Goal: Find specific page/section: Find specific page/section

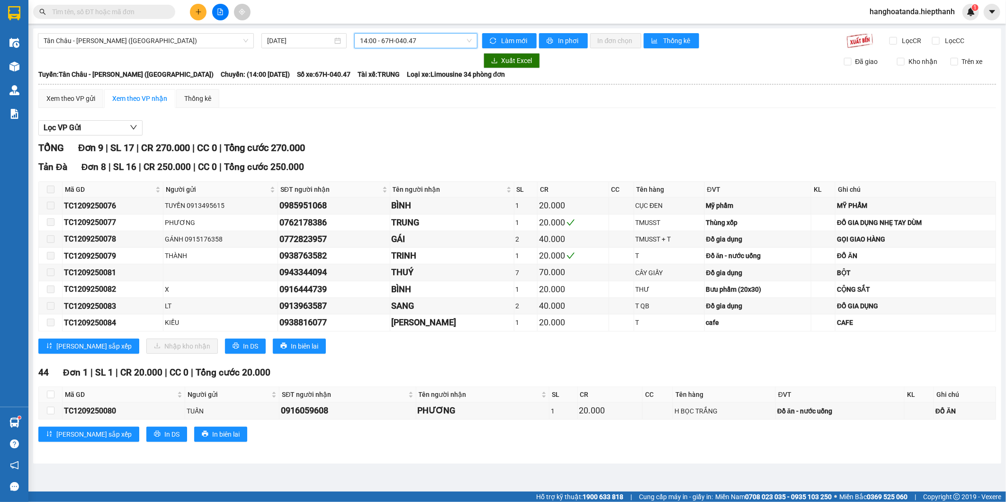
click at [598, 468] on main "Tân Châu - Hồ Chí Minh (Giường) 12/09/2025 14:00 14:00 - 67H-040.47 Làm mới In …" at bounding box center [503, 245] width 1006 height 491
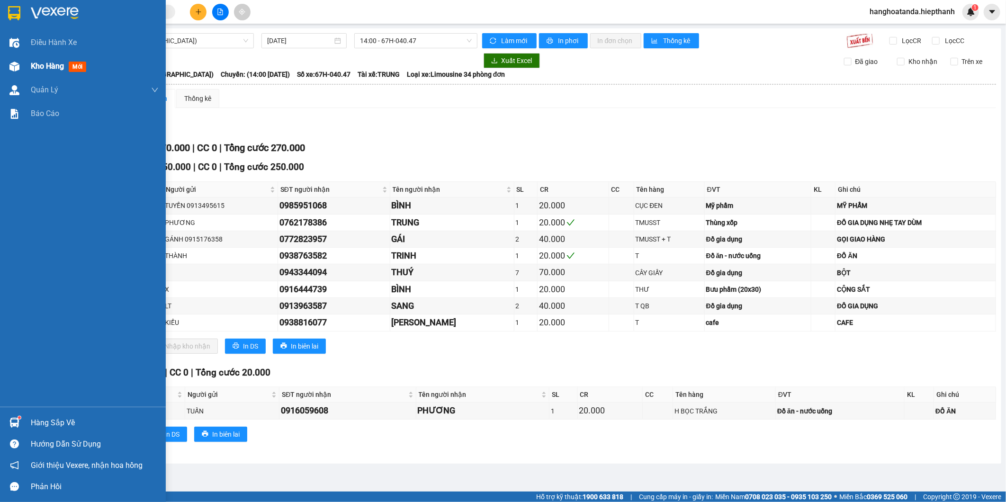
click at [22, 63] on div "Kho hàng mới" at bounding box center [83, 66] width 166 height 24
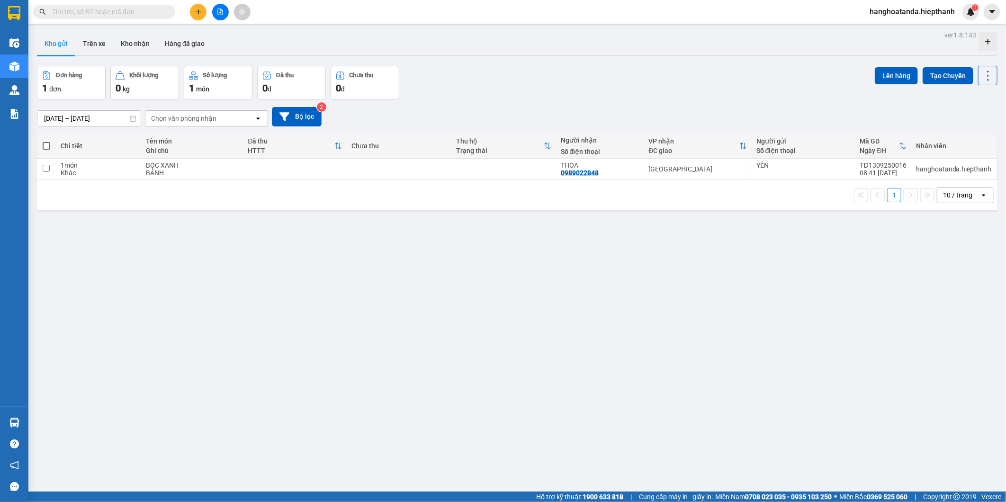
click at [531, 79] on div "Đơn hàng 1 đơn Khối lượng 0 kg Số lượng 1 món Đã thu 0 đ Chưa thu 0 đ Lên hàng …" at bounding box center [517, 83] width 960 height 34
click at [507, 310] on div "ver 1.8.143 Kho gửi Trên xe Kho nhận Hàng đã giao Đơn hàng 1 đơn Khối lượng 0 k…" at bounding box center [517, 279] width 968 height 502
click at [947, 196] on div "10 / trang" at bounding box center [957, 194] width 29 height 9
click at [950, 302] on span "100 / trang" at bounding box center [953, 300] width 34 height 9
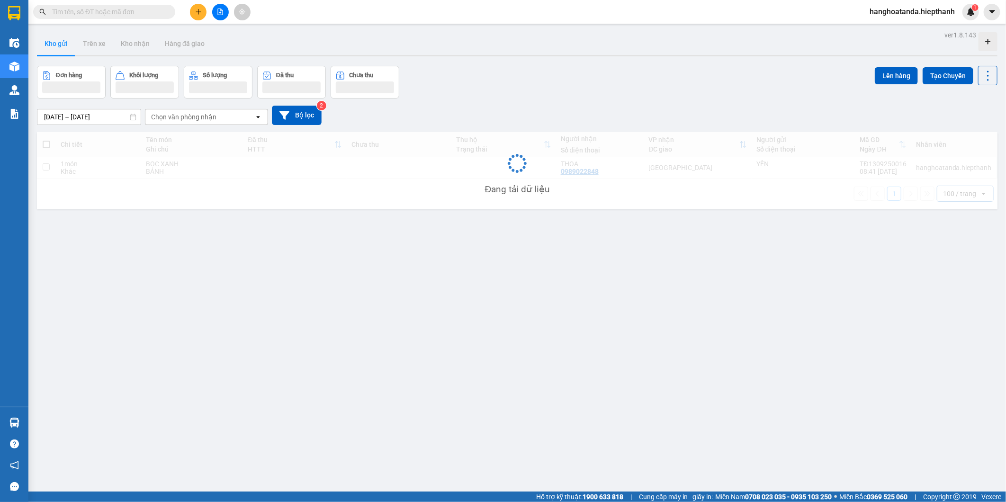
click at [666, 336] on div "ver 1.8.143 Kho gửi Trên xe Kho nhận Hàng đã giao Đơn hàng Khối lượng Số lượng …" at bounding box center [517, 279] width 968 height 502
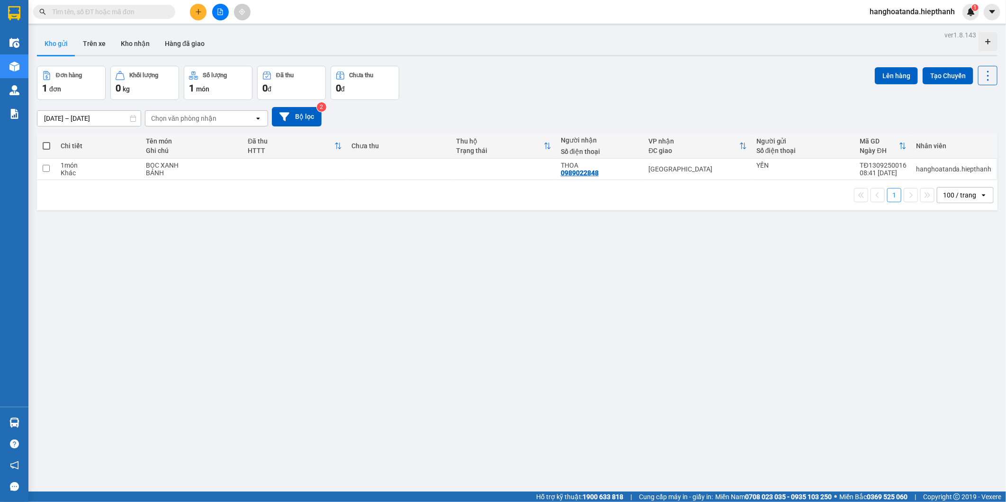
click at [530, 317] on div "ver 1.8.143 Kho gửi Trên xe Kho nhận Hàng đã giao Đơn hàng 1 đơn Khối lượng 0 k…" at bounding box center [517, 279] width 968 height 502
click at [218, 11] on icon "file-add" at bounding box center [220, 12] width 7 height 7
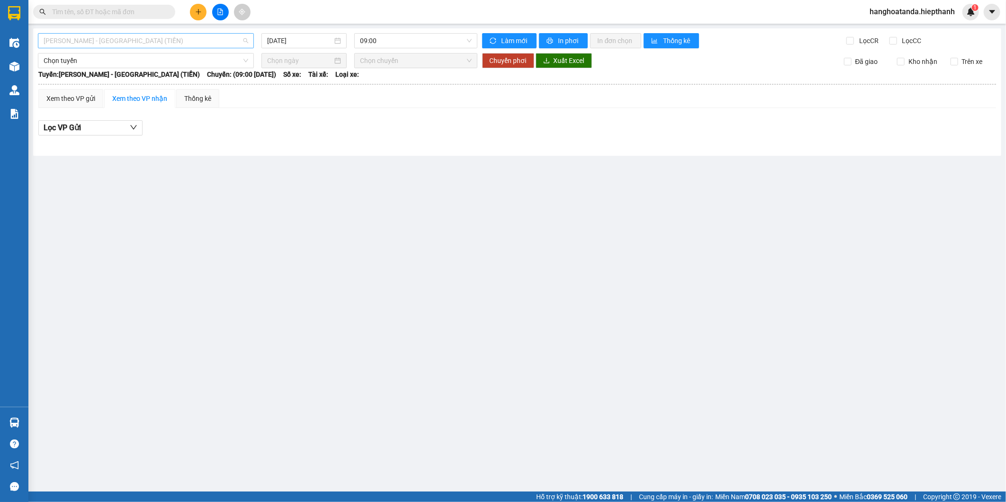
click at [205, 36] on span "[PERSON_NAME] - [PERSON_NAME] ([PERSON_NAME])" at bounding box center [146, 41] width 205 height 14
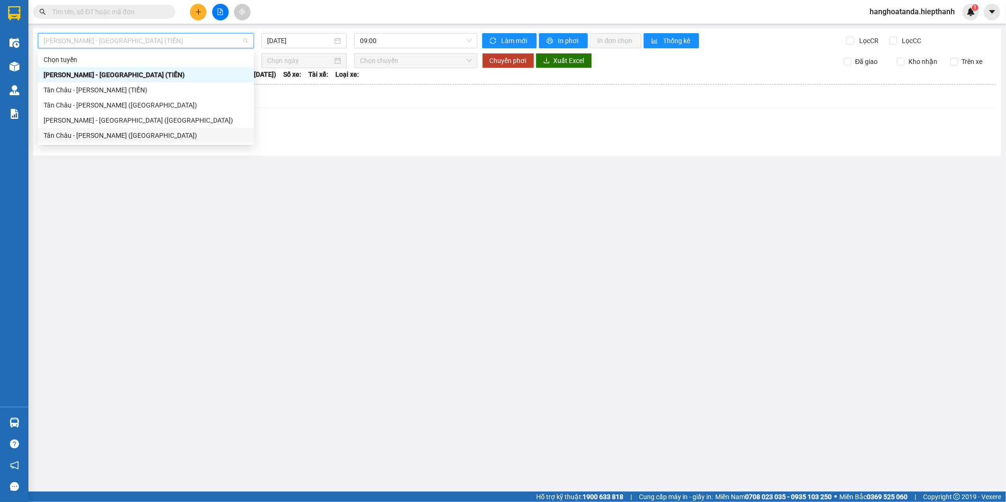
click at [157, 131] on div "Tân [PERSON_NAME] [PERSON_NAME] ([GEOGRAPHIC_DATA])" at bounding box center [146, 135] width 205 height 10
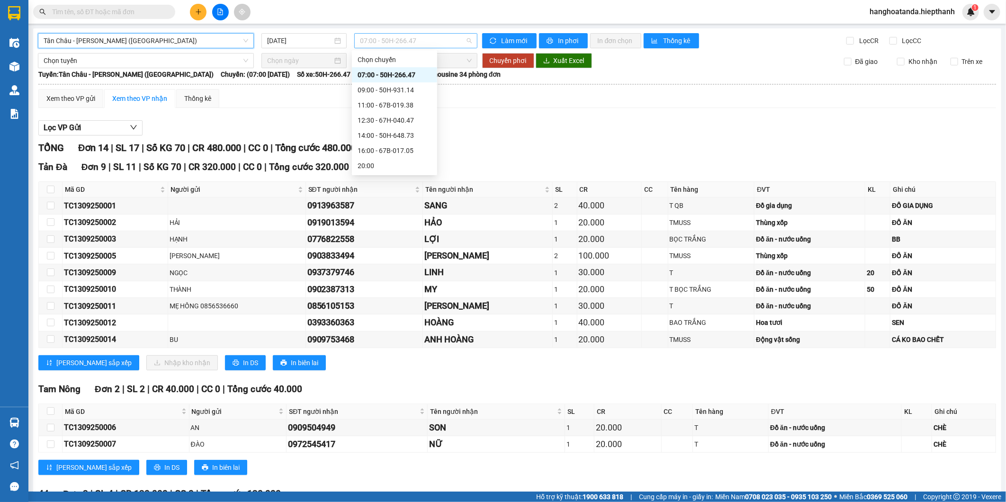
click at [398, 43] on span "07:00 - 50H-266.47" at bounding box center [415, 41] width 111 height 14
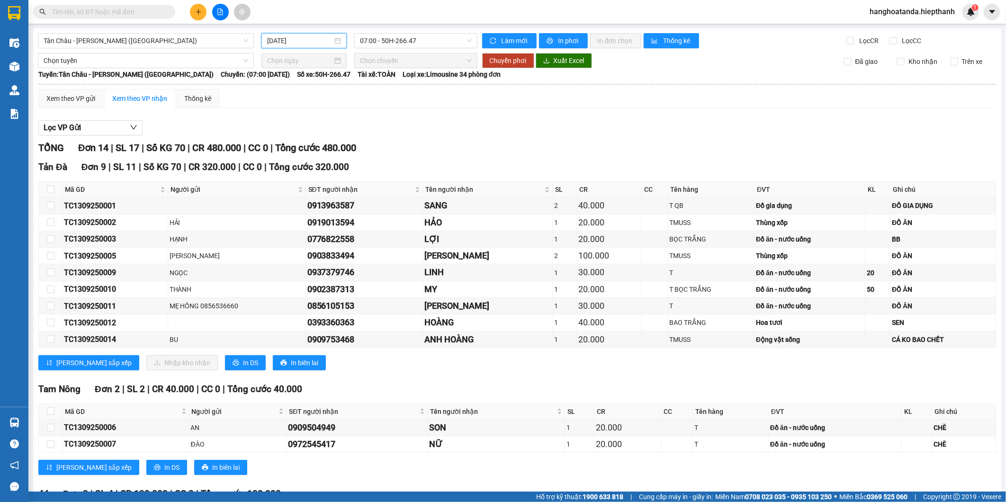
click at [278, 44] on input "[DATE]" at bounding box center [300, 41] width 66 height 10
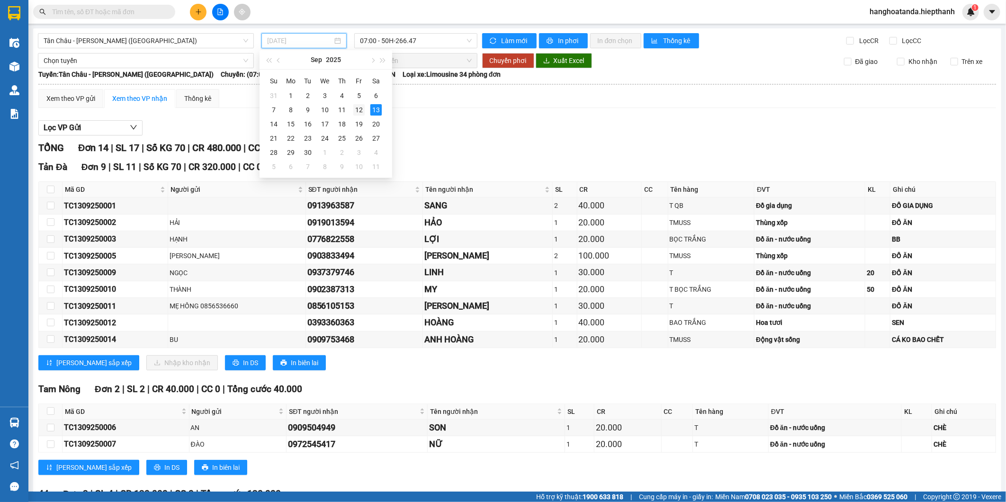
click at [357, 109] on div "12" at bounding box center [358, 109] width 11 height 11
type input "[DATE]"
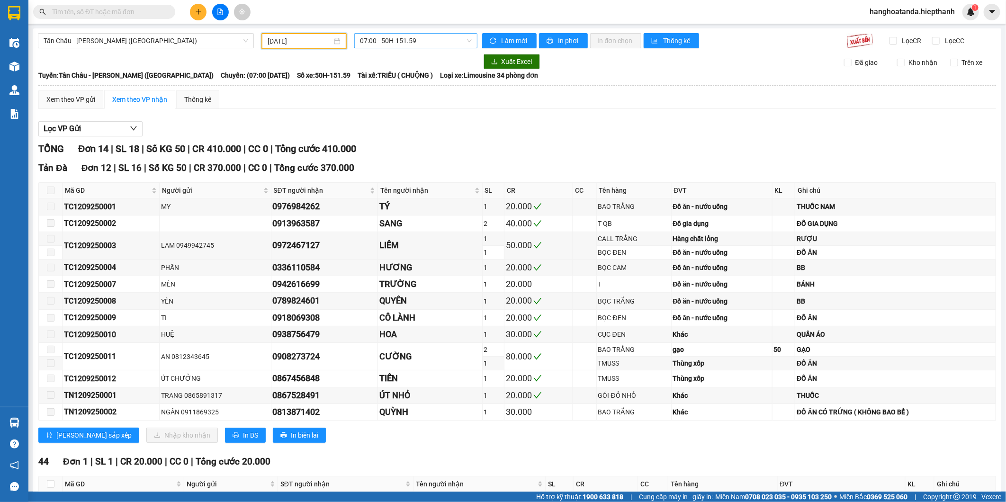
click at [398, 35] on span "07:00 - 50H-151.59" at bounding box center [415, 41] width 111 height 14
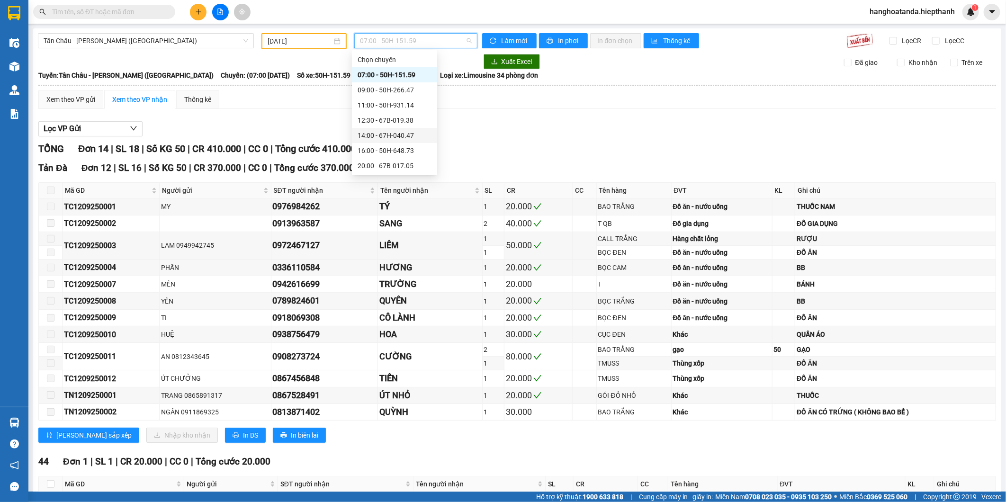
click at [406, 141] on div "14:00 - 67H-040.47" at bounding box center [394, 135] width 85 height 15
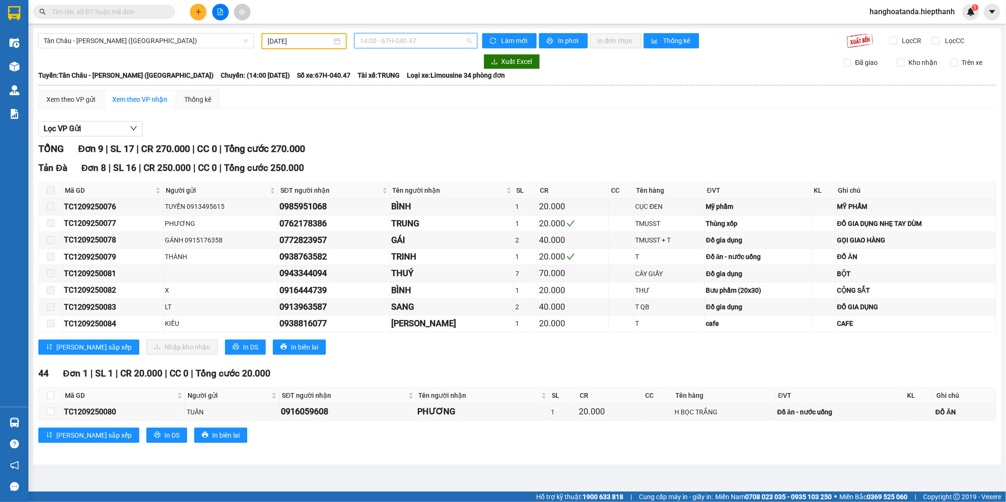
click at [429, 36] on span "14:00 - 67H-040.47" at bounding box center [415, 41] width 111 height 14
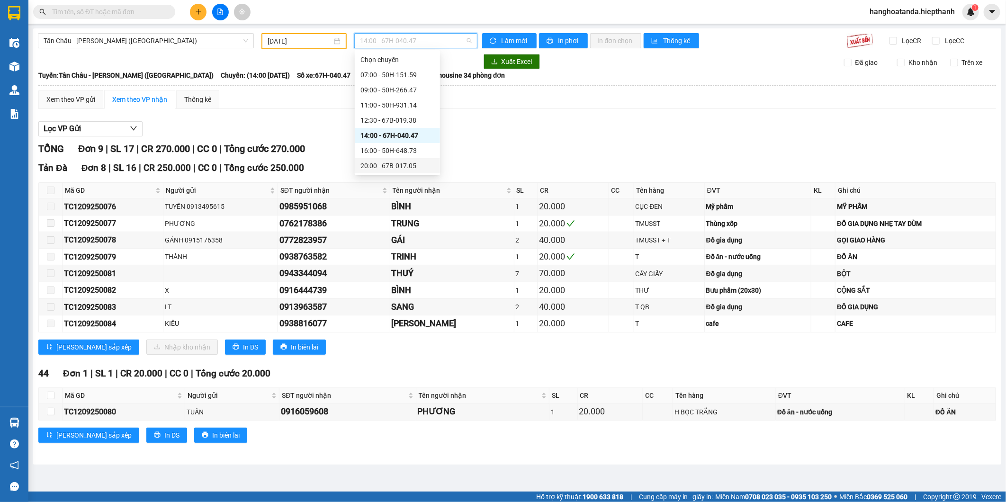
click at [403, 162] on div "20:00 - 67B-017.05" at bounding box center [397, 165] width 74 height 10
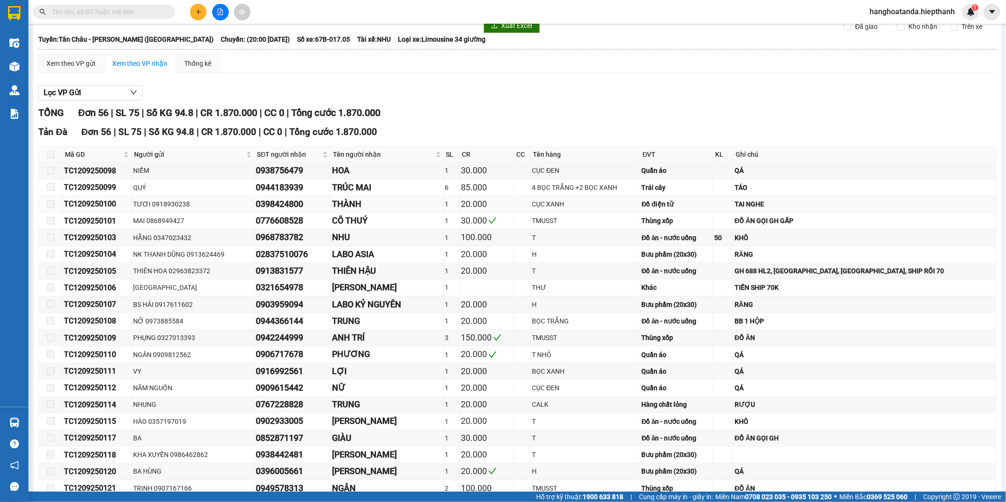
scroll to position [158, 0]
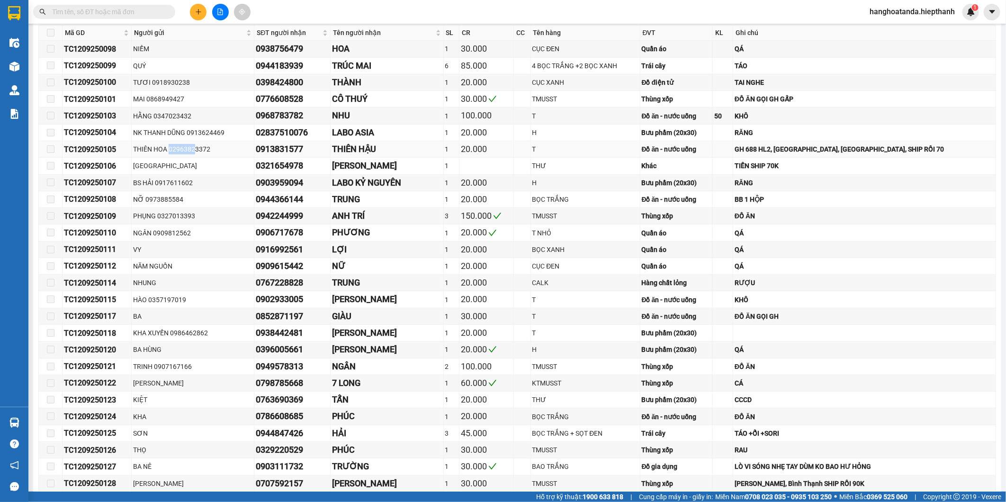
click at [299, 149] on tr "TC1209250105 THIÊN HOA 02963823372 0913831577 THIÊN HẬU 1 20.000 T Đồ ăn - nước…" at bounding box center [517, 149] width 957 height 17
drag, startPoint x: 299, startPoint y: 149, endPoint x: 306, endPoint y: 179, distance: 31.1
click at [306, 178] on tbody "TC1209250098 NIỀM 0938756479 HOA 1 30.000 CỤC ĐEN Quần áo QÁ TC1209250099 QUÝ 0…" at bounding box center [517, 508] width 957 height 935
drag, startPoint x: 306, startPoint y: 179, endPoint x: 375, endPoint y: 305, distance: 143.7
click at [375, 305] on div "KIỀU OANH" at bounding box center [386, 299] width 109 height 13
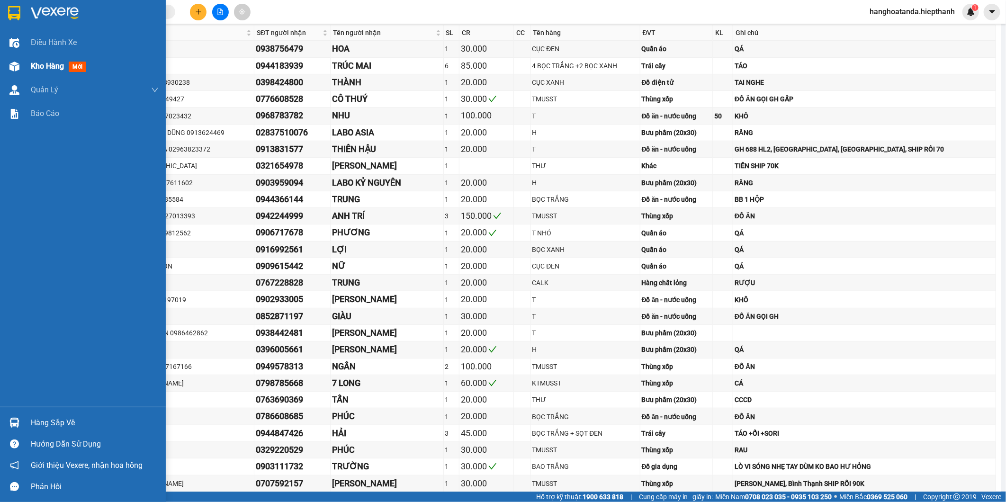
click at [15, 68] on img at bounding box center [14, 67] width 10 height 10
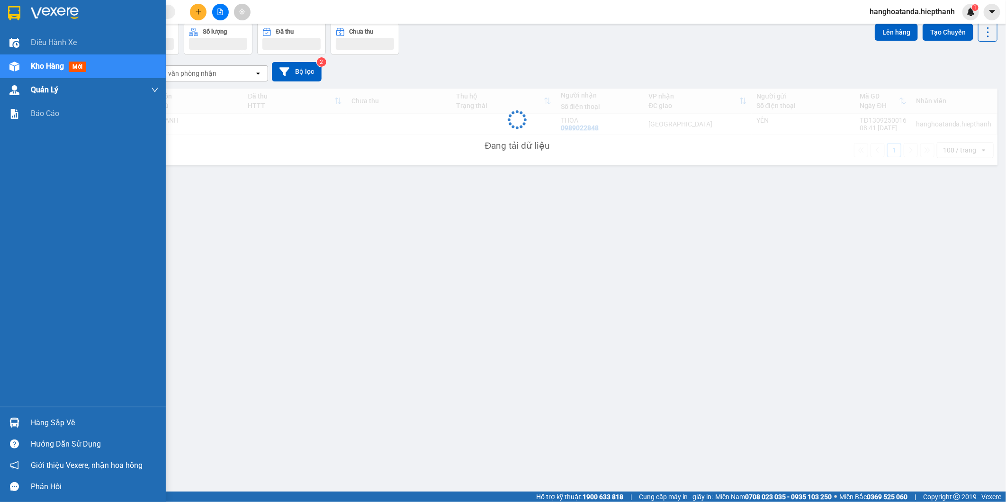
scroll to position [44, 0]
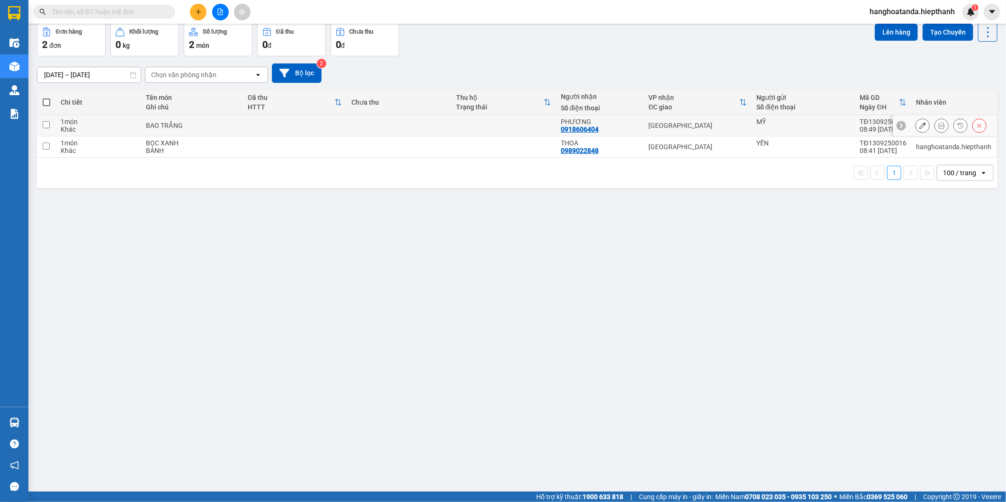
click at [938, 122] on icon at bounding box center [941, 125] width 7 height 7
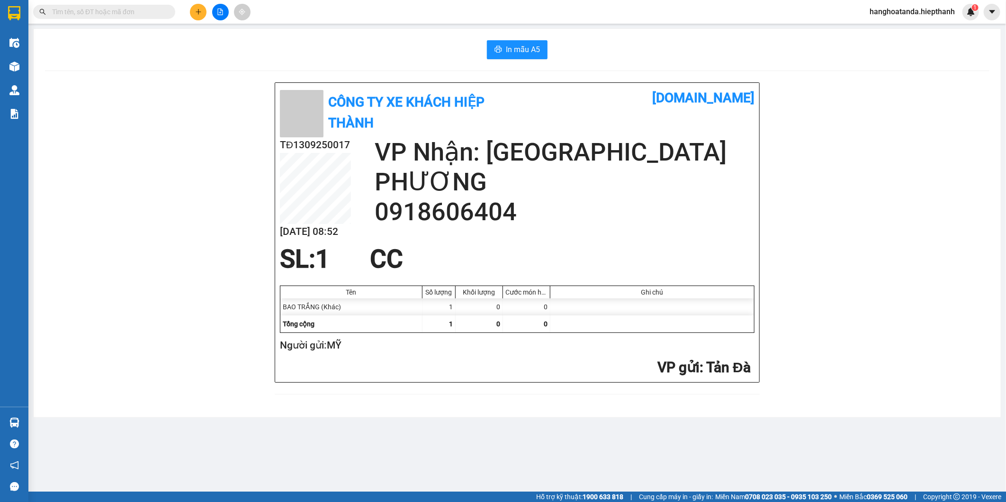
drag, startPoint x: 510, startPoint y: 30, endPoint x: 513, endPoint y: 37, distance: 7.6
click at [511, 30] on div "In mẫu A5 Công Ty xe khách HIỆP THÀNH vexere.com TĐ1309250017 13/09 08:52 VP Nh…" at bounding box center [517, 223] width 967 height 388
click at [514, 39] on div "In mẫu A5 Công Ty xe khách HIỆP THÀNH vexere.com TĐ1309250017 13/09 08:52 VP Nh…" at bounding box center [517, 223] width 967 height 388
click at [513, 40] on button "In mẫu A5" at bounding box center [517, 49] width 61 height 19
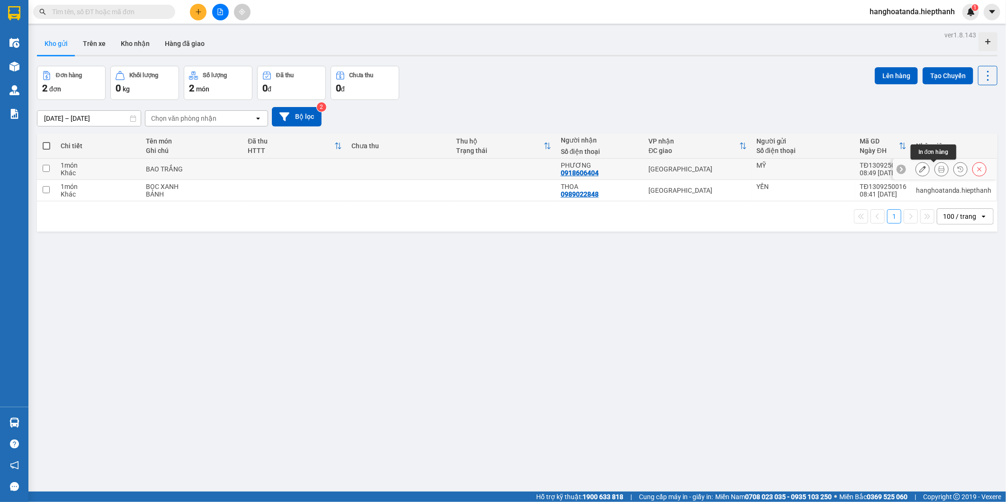
click at [938, 169] on icon at bounding box center [941, 169] width 7 height 7
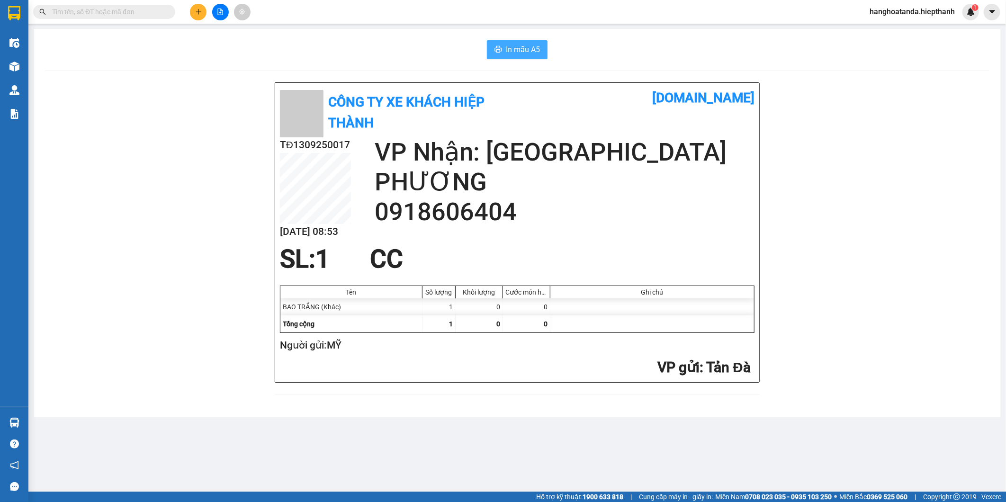
click at [527, 46] on span "In mẫu A5" at bounding box center [523, 50] width 34 height 12
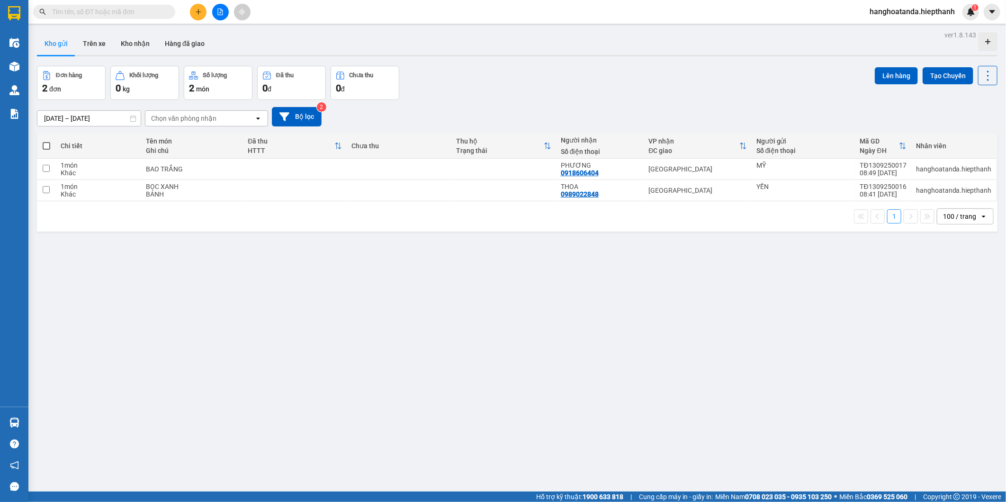
click at [498, 318] on div "ver 1.8.143 Kho gửi Trên xe Kho nhận Hàng đã giao Đơn hàng 2 đơn Khối lượng 0 k…" at bounding box center [517, 279] width 968 height 502
click at [938, 169] on icon at bounding box center [941, 169] width 7 height 7
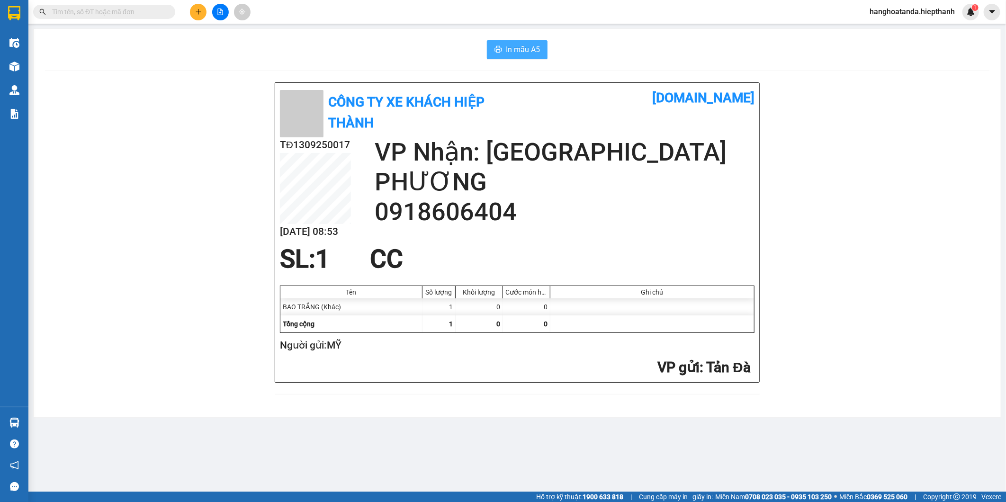
click at [511, 52] on span "In mẫu A5" at bounding box center [523, 50] width 34 height 12
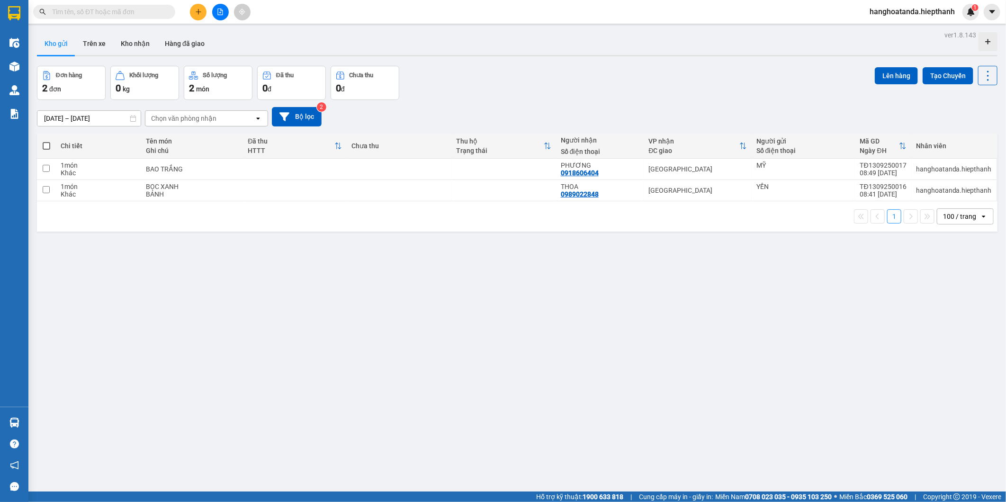
click at [588, 394] on div "ver 1.8.143 Kho gửi Trên xe Kho nhận Hàng đã giao Đơn hàng 2 đơn Khối lượng 0 k…" at bounding box center [517, 279] width 968 height 502
click at [367, 326] on div "ver 1.8.143 Kho gửi Trên xe Kho nhận Hàng đã giao Đơn hàng 2 đơn Khối lượng 0 k…" at bounding box center [517, 279] width 968 height 502
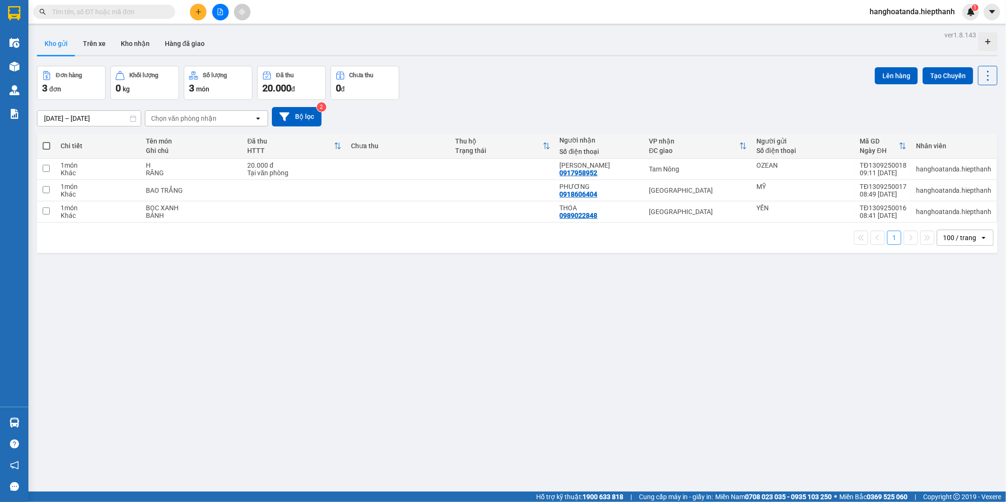
click at [367, 326] on div "ver 1.8.143 Kho gửi Trên xe Kho nhận Hàng đã giao Đơn hàng 3 đơn Khối lượng 0 k…" at bounding box center [517, 279] width 968 height 502
click at [676, 303] on div "ver 1.8.143 Kho gửi Trên xe [PERSON_NAME] Hàng đã [PERSON_NAME] hàng 3 đơn [PER…" at bounding box center [517, 279] width 968 height 502
click at [223, 10] on icon "file-add" at bounding box center [220, 12] width 7 height 7
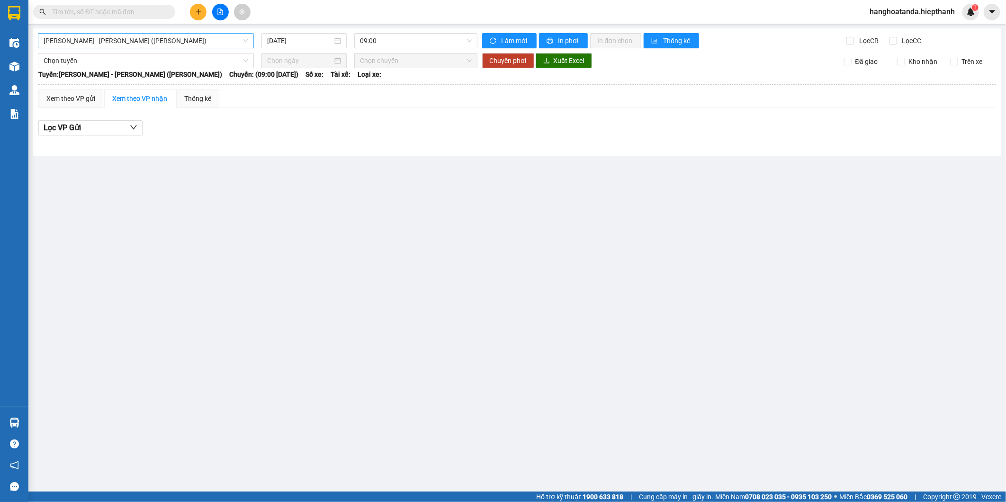
click at [147, 43] on span "[PERSON_NAME] - [PERSON_NAME] ([PERSON_NAME])" at bounding box center [146, 41] width 205 height 14
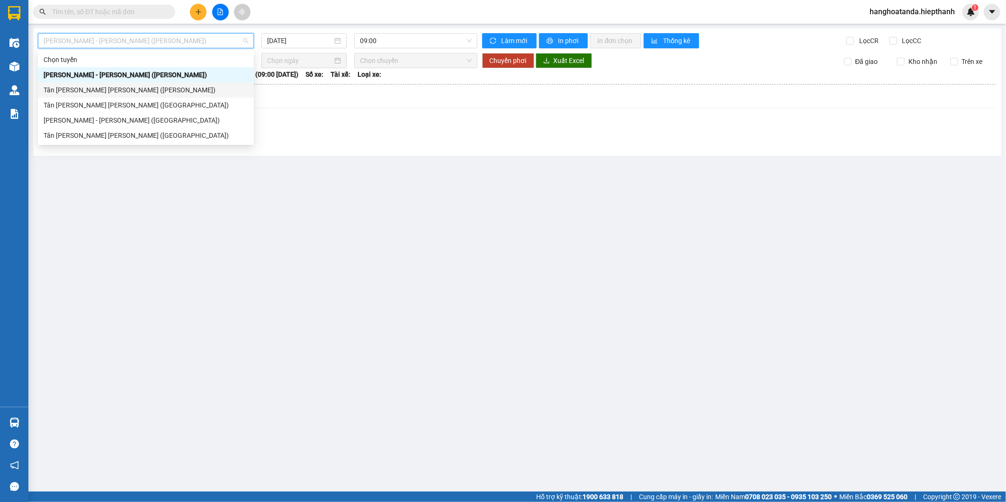
click at [129, 92] on div "Tân [PERSON_NAME] [PERSON_NAME] ([PERSON_NAME])" at bounding box center [146, 90] width 205 height 10
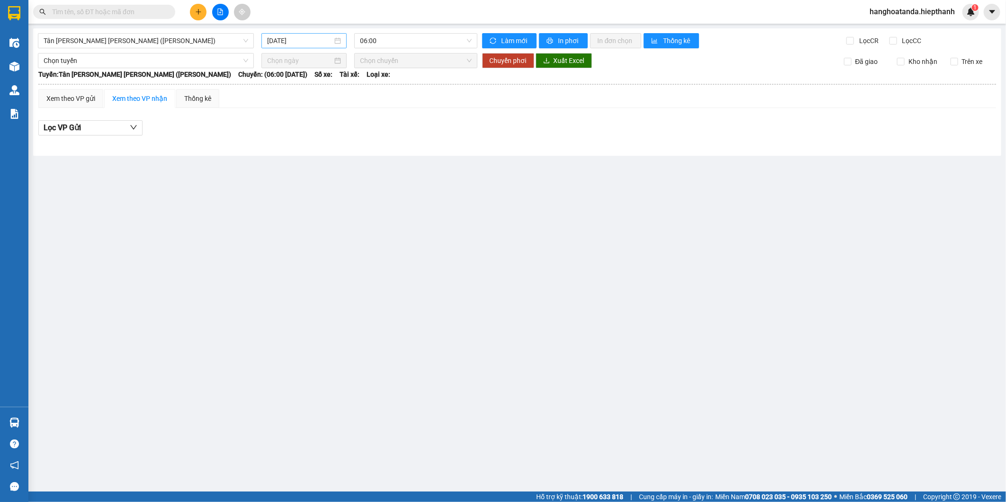
click at [285, 47] on div "[DATE]" at bounding box center [304, 40] width 86 height 15
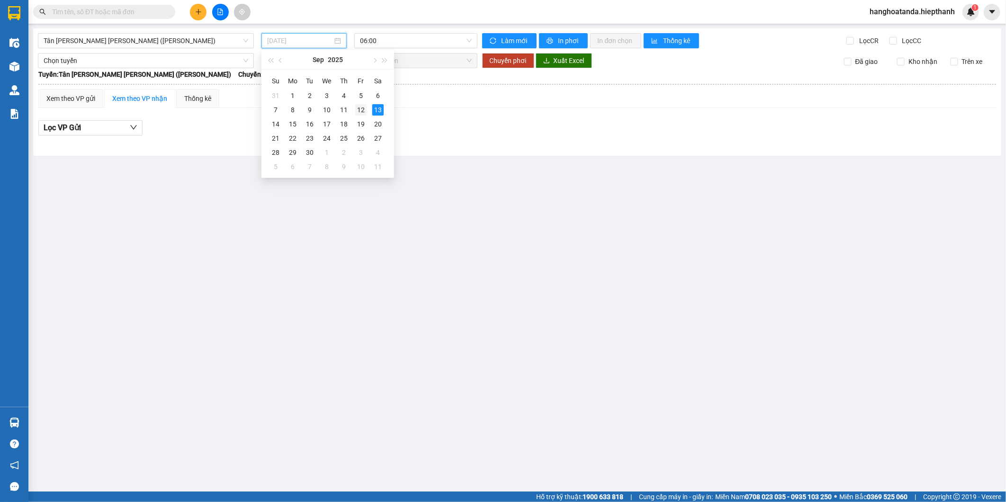
click at [359, 106] on div "12" at bounding box center [360, 109] width 11 height 11
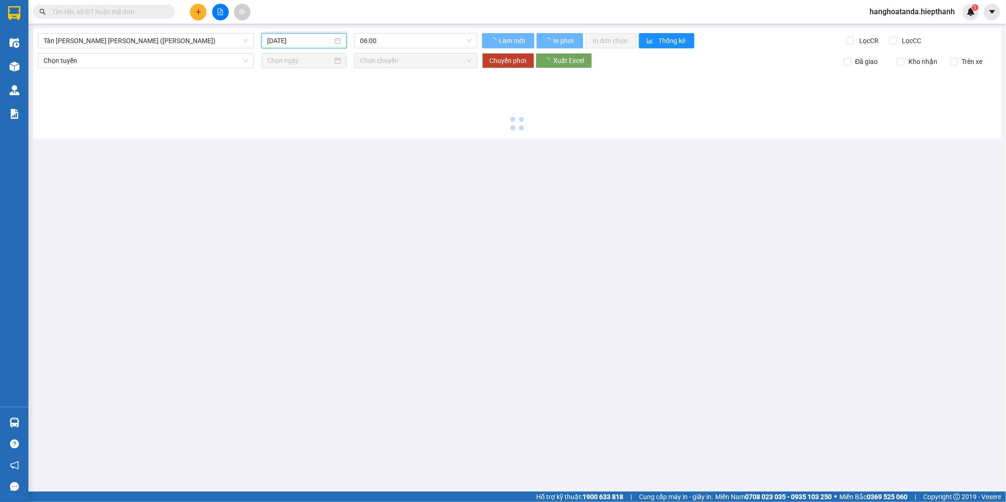
type input "[DATE]"
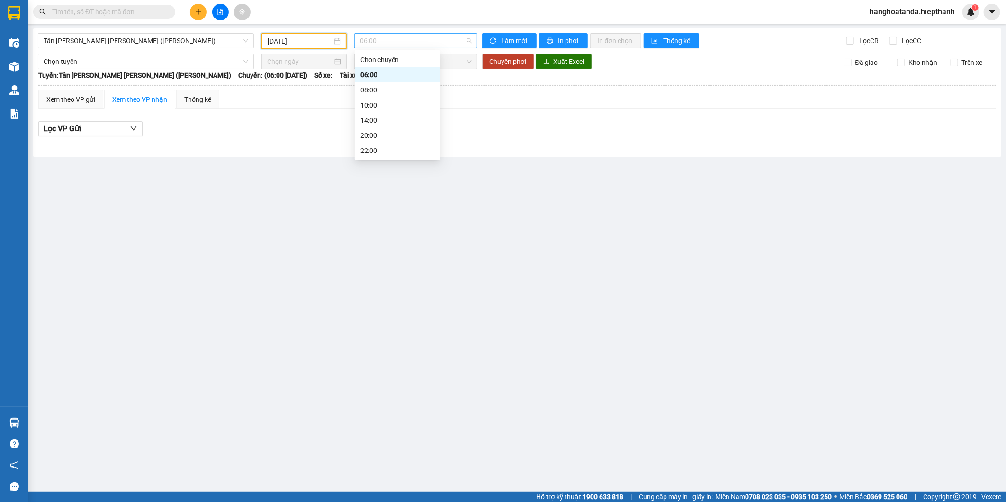
click at [382, 45] on span "06:00" at bounding box center [415, 41] width 111 height 14
click at [385, 151] on div "22:00" at bounding box center [397, 150] width 74 height 10
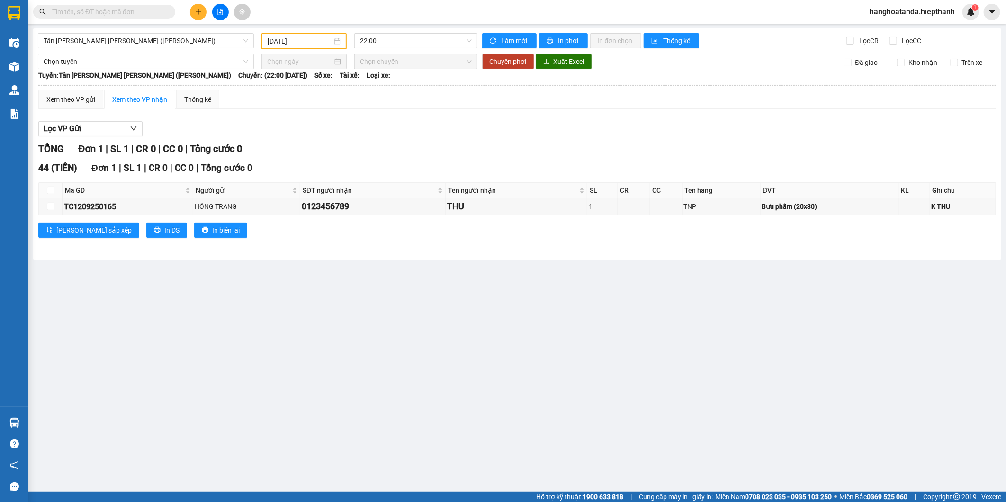
click at [500, 294] on main "[GEOGRAPHIC_DATA][PERSON_NAME][GEOGRAPHIC_DATA][PERSON_NAME] ([PERSON_NAME]) [D…" at bounding box center [503, 245] width 1006 height 491
click at [391, 37] on span "22:00" at bounding box center [415, 41] width 111 height 14
click at [376, 134] on div "20:00" at bounding box center [397, 135] width 74 height 10
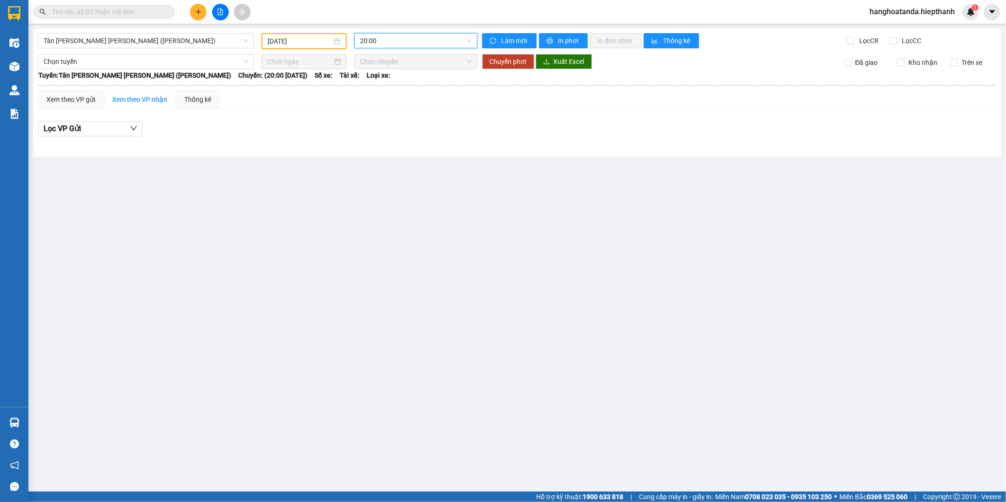
click at [406, 37] on span "20:00" at bounding box center [415, 41] width 111 height 14
click at [374, 148] on div "22:00" at bounding box center [397, 150] width 74 height 10
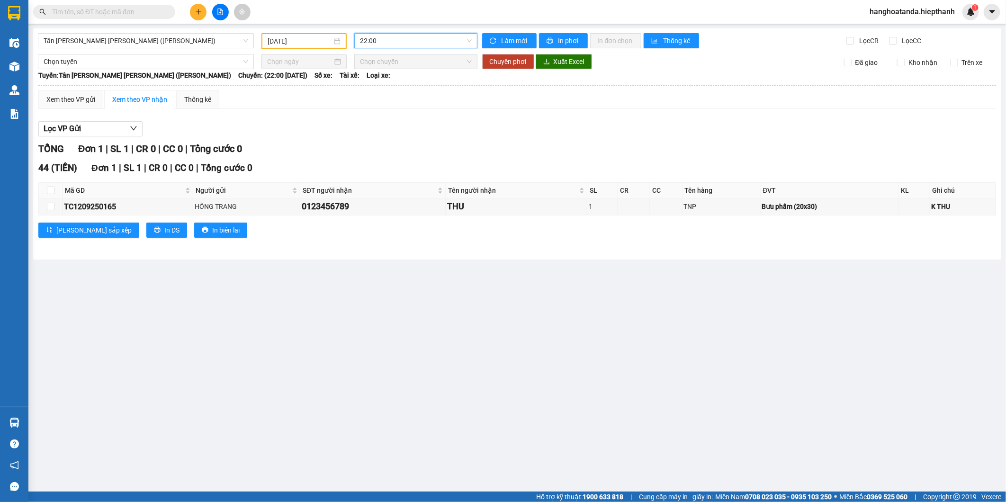
click at [435, 123] on div "Lọc VP Gửi" at bounding box center [516, 129] width 957 height 16
click at [148, 10] on input "text" at bounding box center [108, 12] width 112 height 10
click at [147, 13] on input "text" at bounding box center [108, 12] width 112 height 10
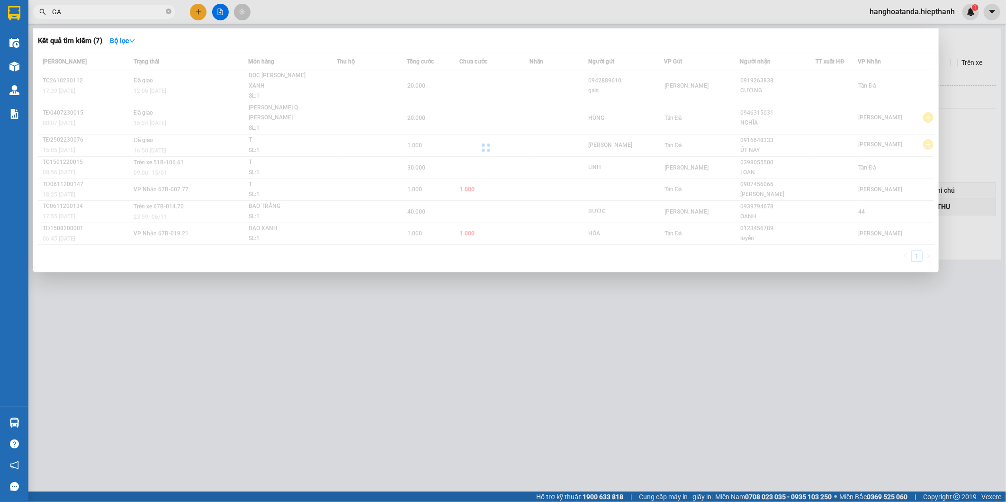
type input "G"
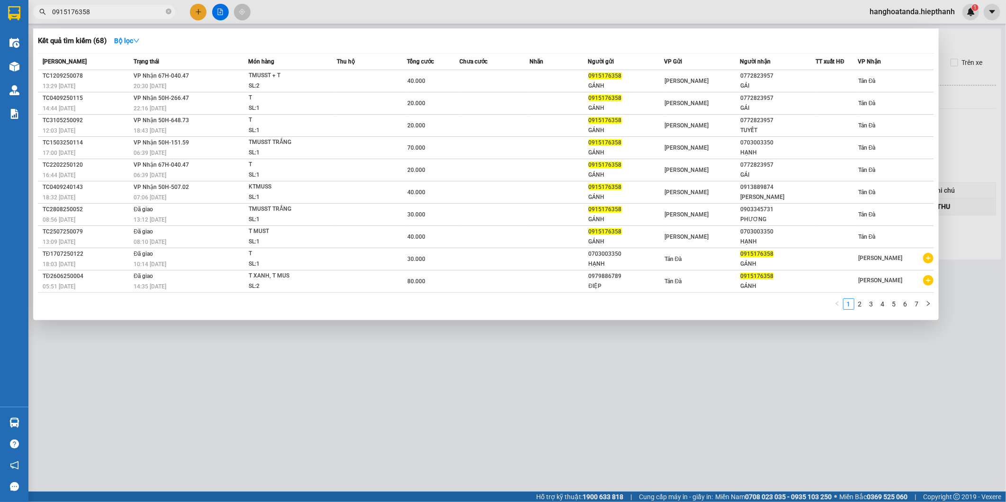
type input "0915176358"
